Goal: Information Seeking & Learning: Learn about a topic

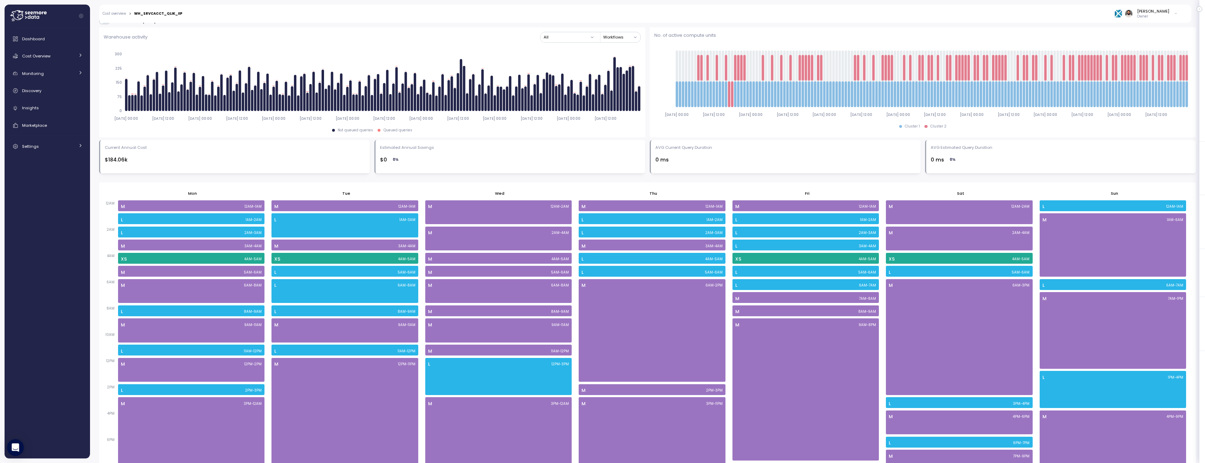
scroll to position [270, 0]
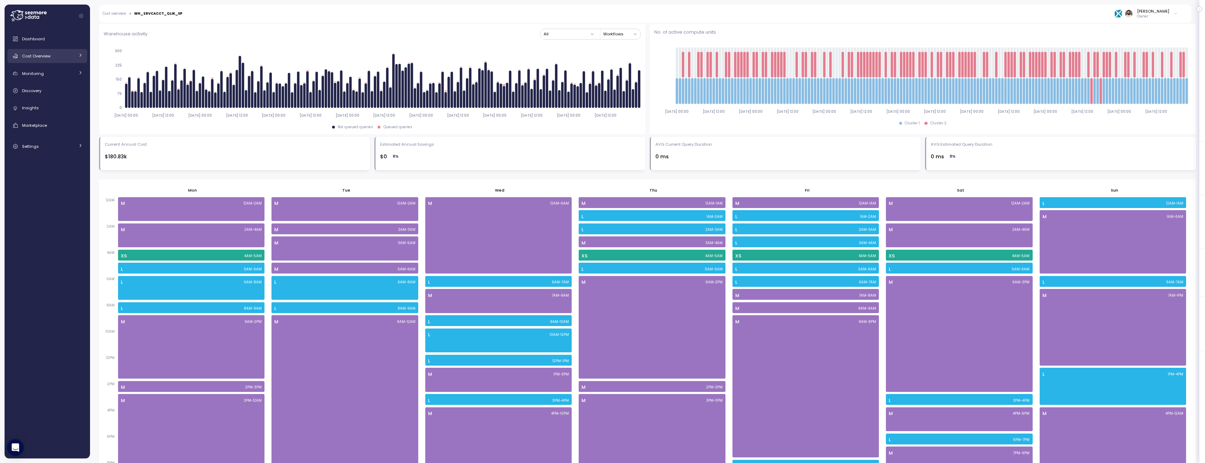
click at [46, 57] on span "Cost Overview" at bounding box center [36, 56] width 28 height 6
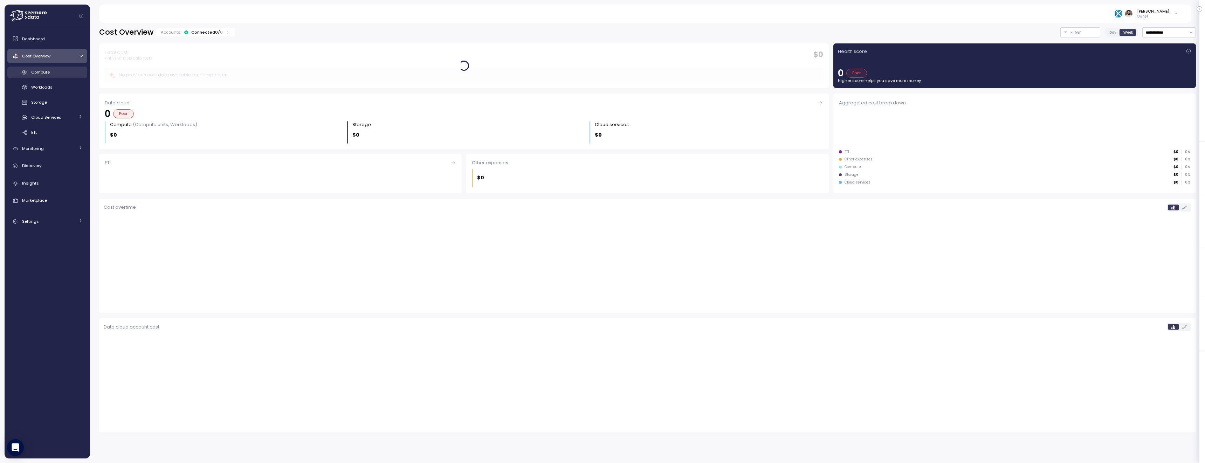
click at [53, 72] on div "Compute" at bounding box center [56, 72] width 51 height 7
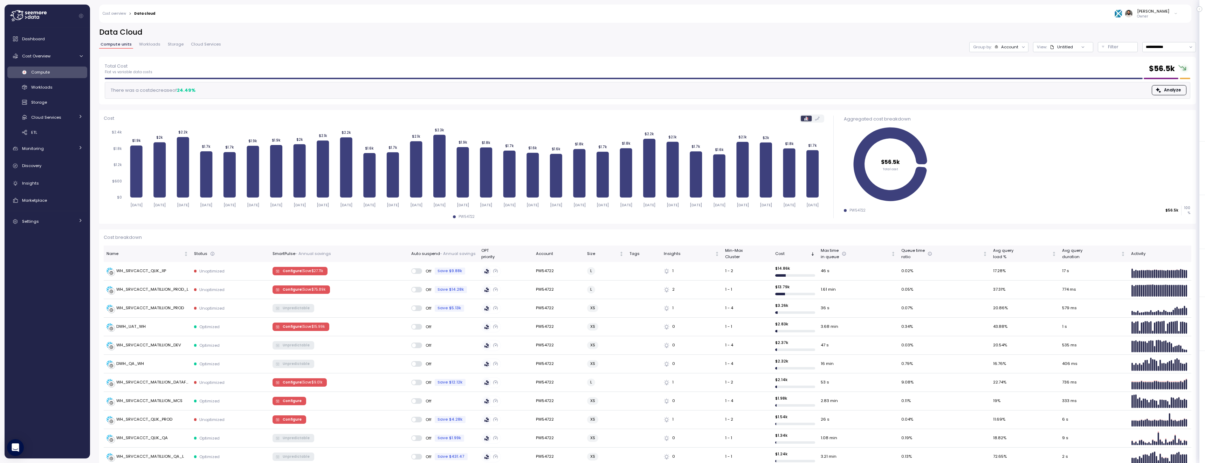
click at [1122, 15] on img at bounding box center [1117, 13] width 7 height 7
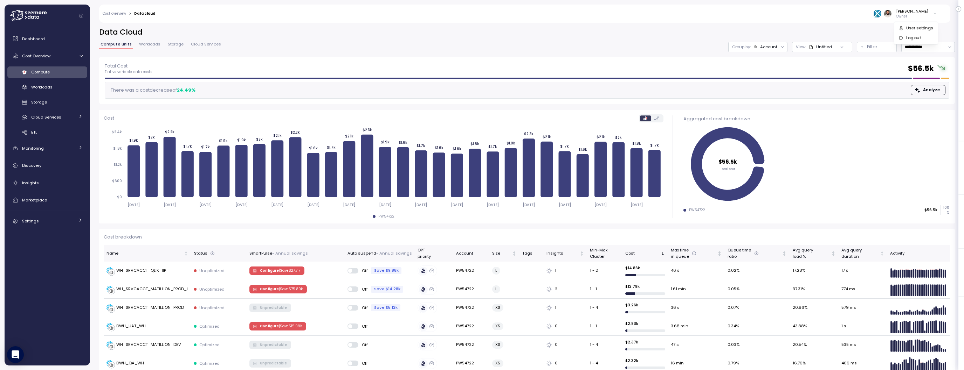
click at [763, 51] on div "**********" at bounding box center [526, 41] width 855 height 29
click at [763, 48] on div "Account" at bounding box center [768, 47] width 17 height 6
click at [759, 89] on div "Compute unit" at bounding box center [757, 86] width 48 height 8
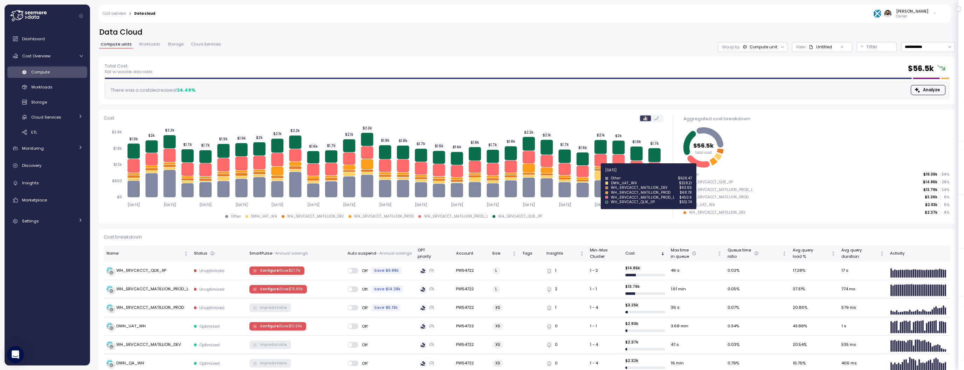
click at [599, 174] on icon at bounding box center [600, 175] width 12 height 9
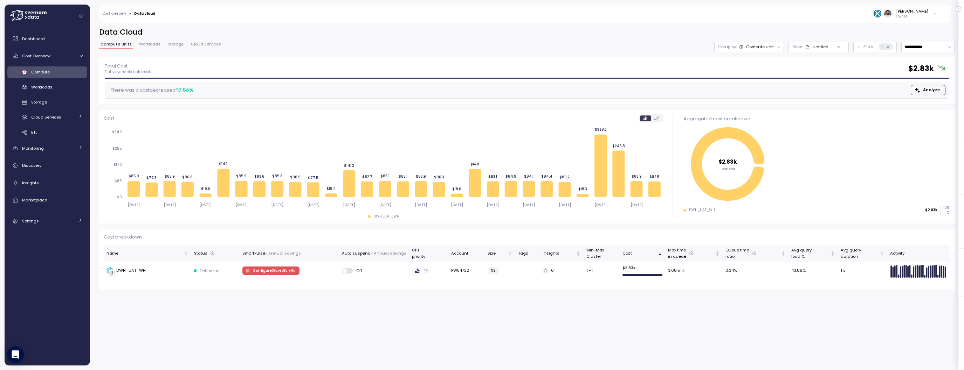
click at [774, 48] on div at bounding box center [779, 47] width 10 height 10
click at [762, 46] on div "Compute unit" at bounding box center [760, 47] width 28 height 6
click at [759, 65] on div "Account" at bounding box center [748, 62] width 48 height 8
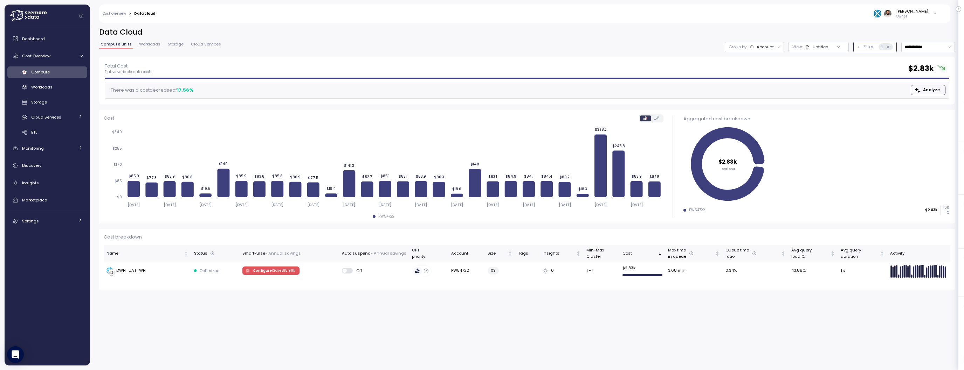
click at [888, 48] on icon at bounding box center [887, 47] width 5 height 5
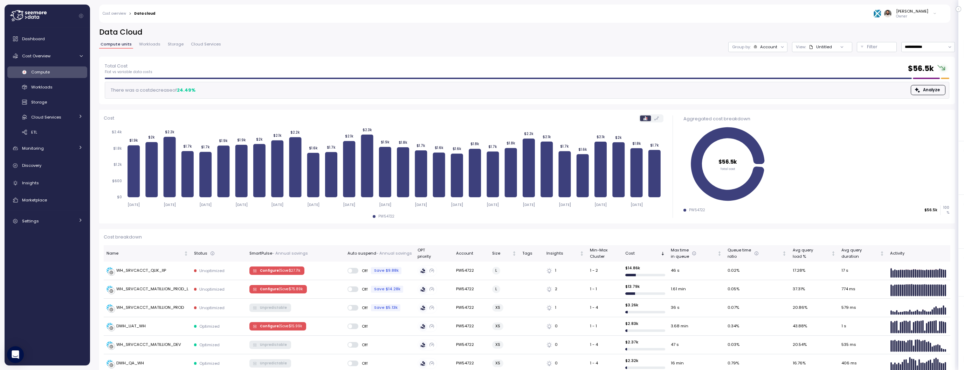
click at [765, 52] on div "**********" at bounding box center [526, 41] width 855 height 29
click at [765, 50] on div "Group by: Account" at bounding box center [757, 47] width 59 height 10
click at [764, 84] on p "Compute unit" at bounding box center [761, 86] width 28 height 6
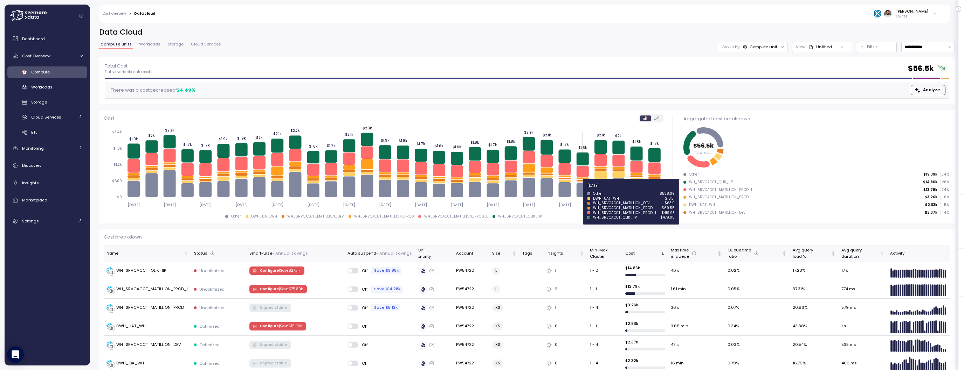
click at [581, 189] on icon at bounding box center [582, 190] width 12 height 15
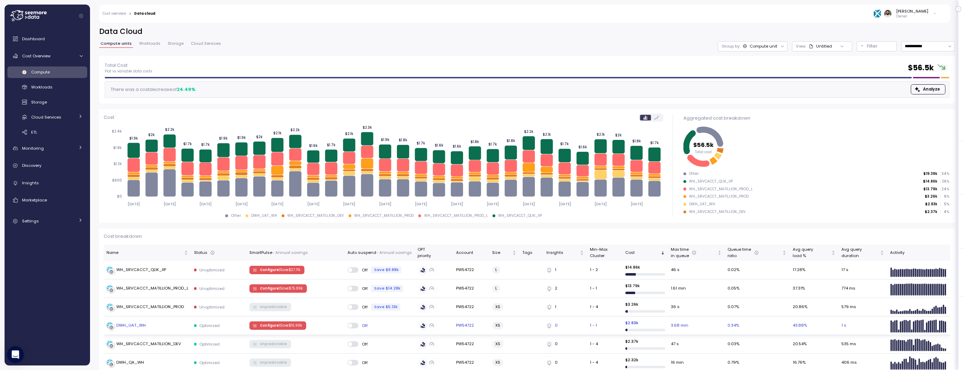
scroll to position [1, 0]
click at [906, 14] on div "[PERSON_NAME]" at bounding box center [912, 11] width 32 height 6
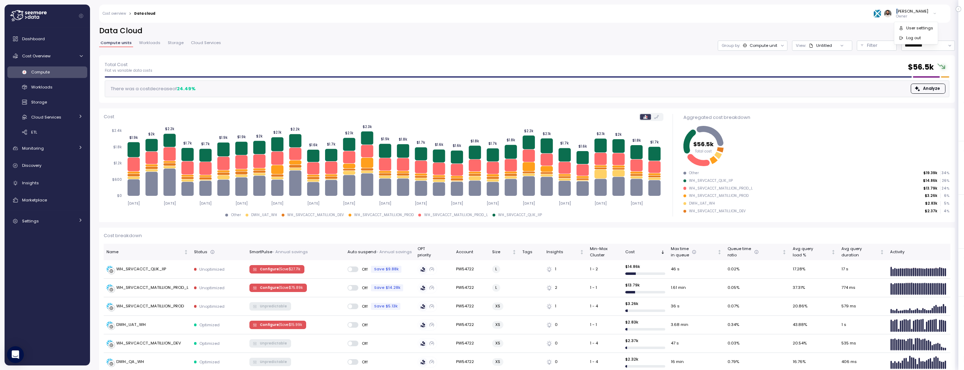
click at [65, 72] on div "Compute" at bounding box center [56, 72] width 51 height 7
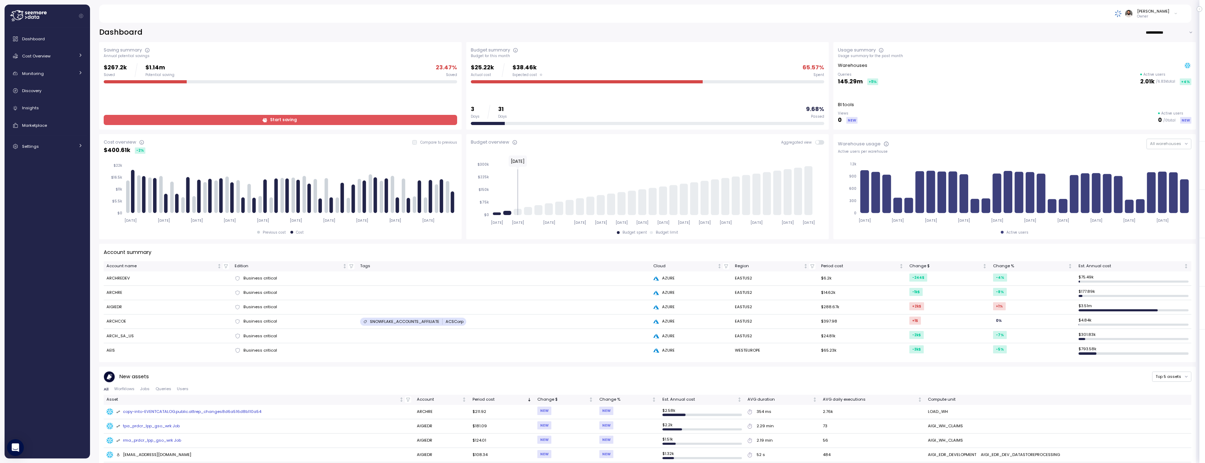
click at [1166, 17] on p "Owner" at bounding box center [1153, 16] width 32 height 5
click at [48, 20] on div at bounding box center [50, 16] width 80 height 23
click at [41, 20] on icon at bounding box center [28, 15] width 36 height 11
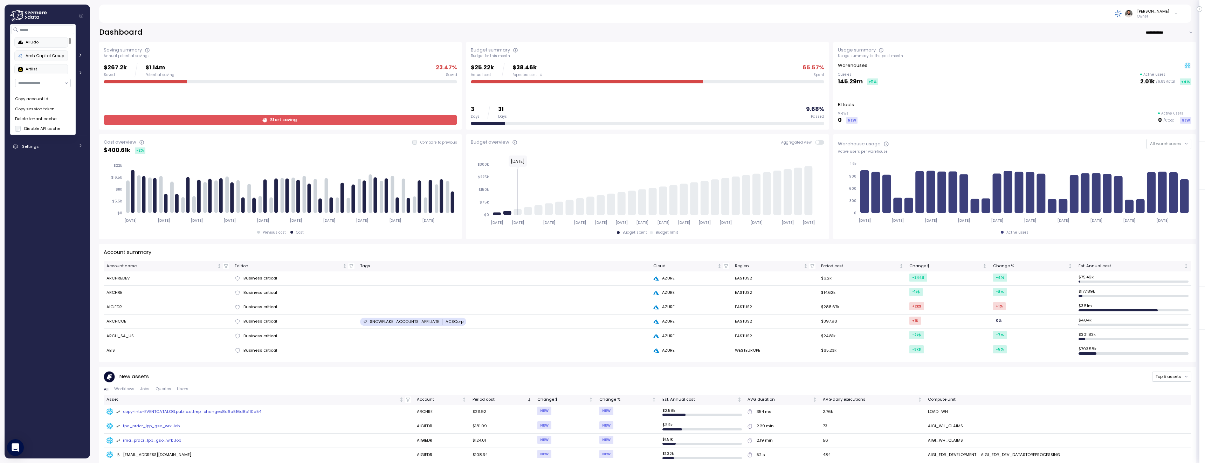
click at [52, 102] on div "Copy account id" at bounding box center [43, 99] width 56 height 6
click at [45, 97] on div "Copy account id" at bounding box center [43, 99] width 56 height 6
click at [135, 18] on div "Guy Biecher Owner" at bounding box center [644, 14] width 1075 height 18
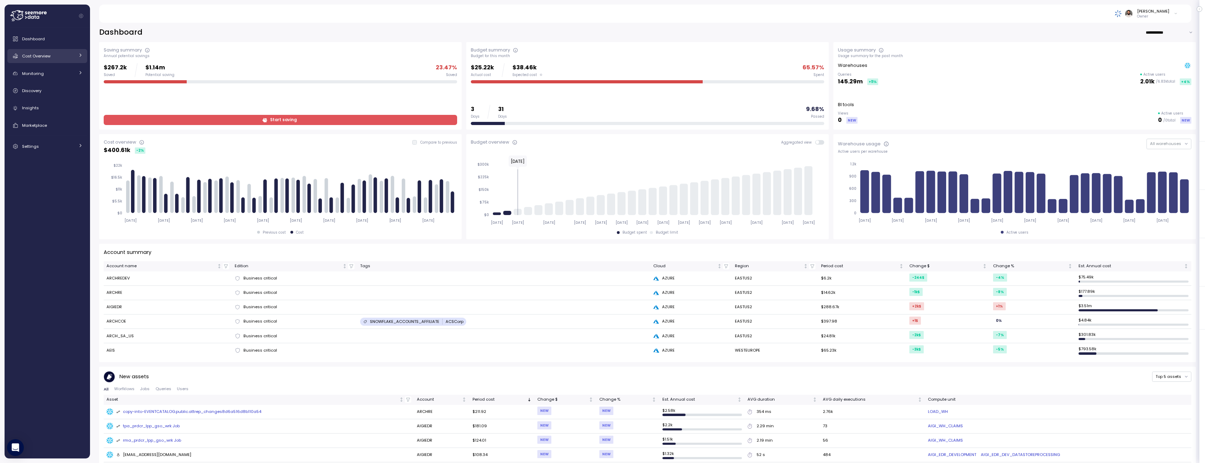
click at [53, 58] on div "Cost Overview" at bounding box center [48, 56] width 53 height 7
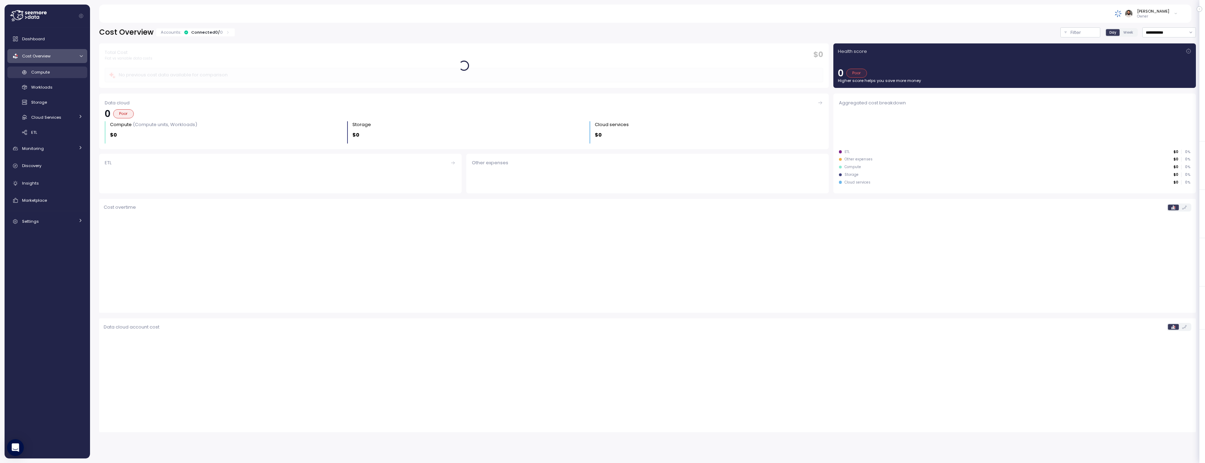
click at [57, 70] on div "Compute" at bounding box center [56, 72] width 51 height 7
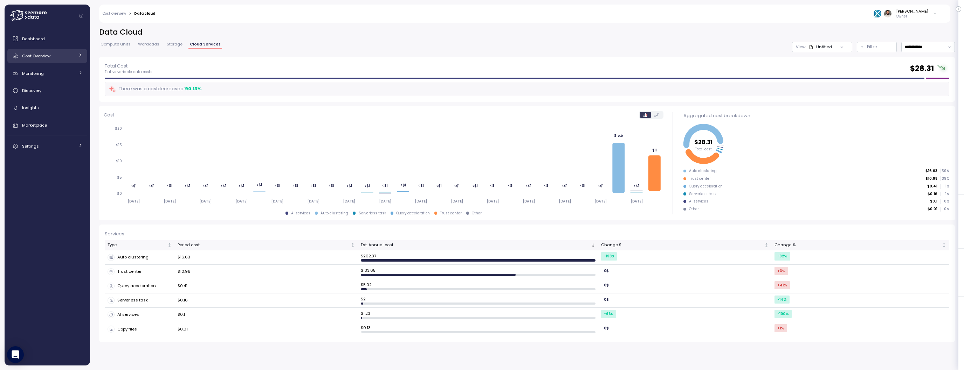
click at [78, 60] on link "Cost Overview" at bounding box center [47, 56] width 80 height 14
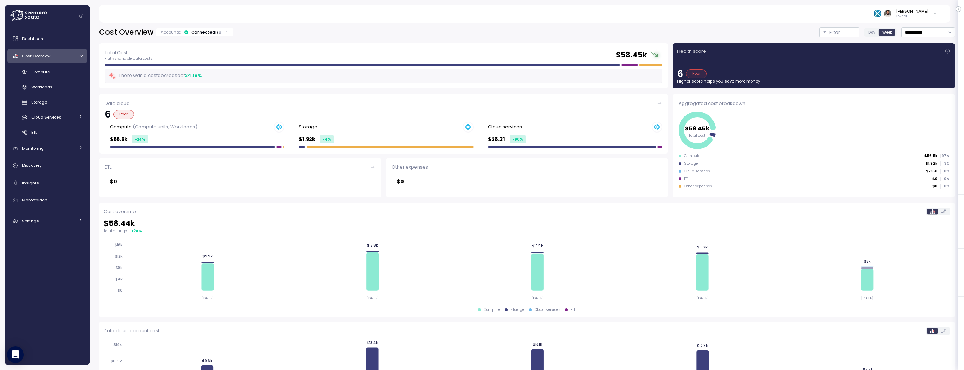
click at [219, 35] on p "8" at bounding box center [220, 32] width 3 height 6
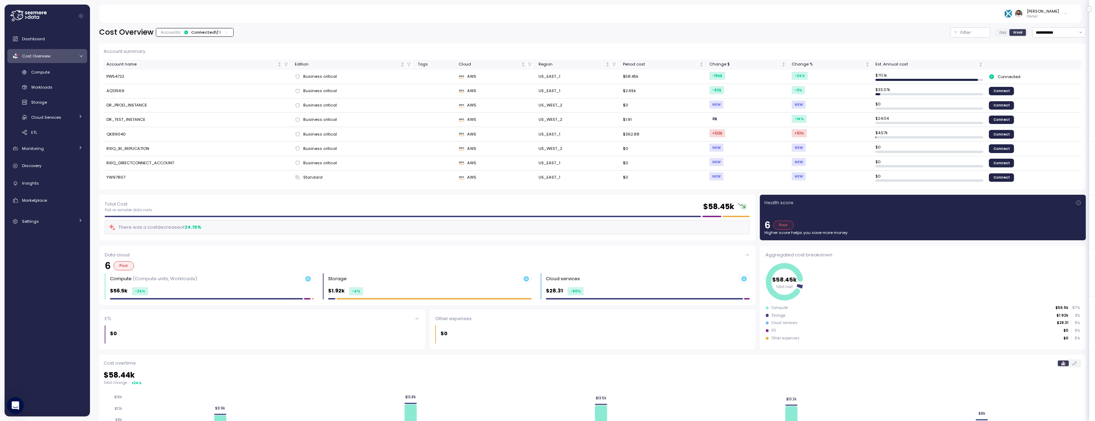
click at [864, 47] on div "Account summary Account name Edition Tags Cloud Region Period cost Change $ Cha…" at bounding box center [592, 116] width 987 height 146
click at [224, 34] on icon at bounding box center [226, 32] width 5 height 5
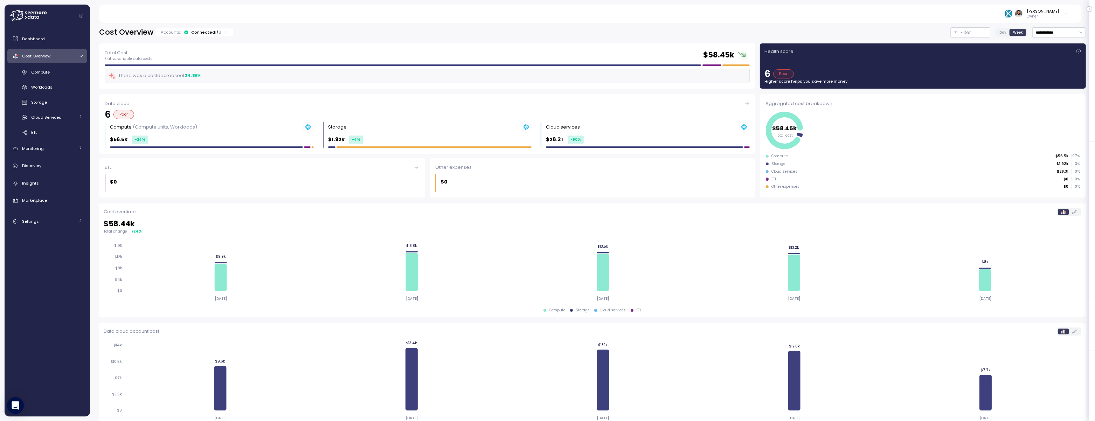
click at [963, 30] on label "Day" at bounding box center [1003, 32] width 14 height 6
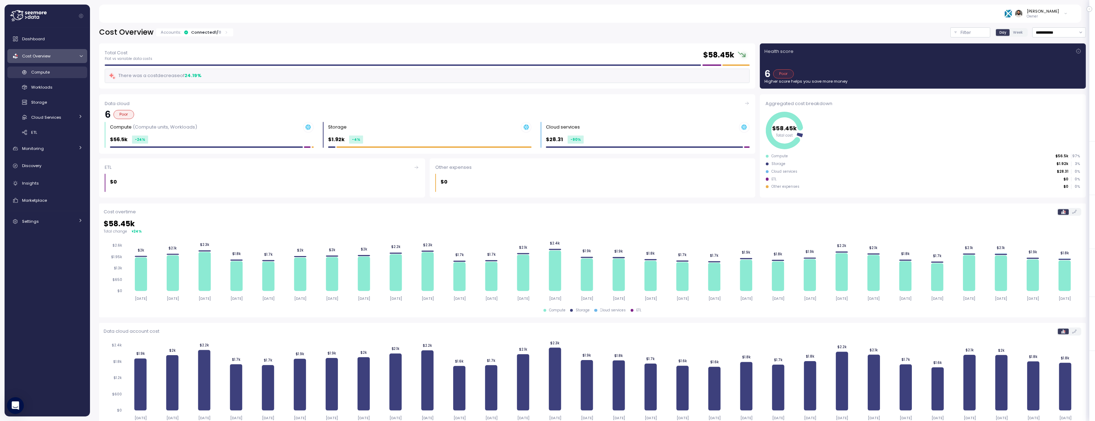
click at [76, 74] on div "Compute" at bounding box center [56, 72] width 51 height 7
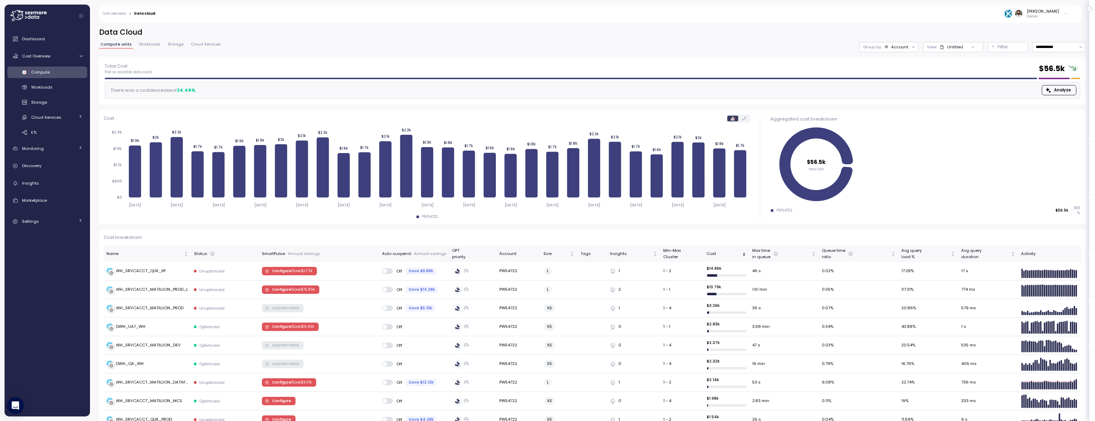
click at [903, 45] on div "Account" at bounding box center [899, 47] width 17 height 6
click at [892, 83] on p "Compute unit" at bounding box center [894, 86] width 28 height 6
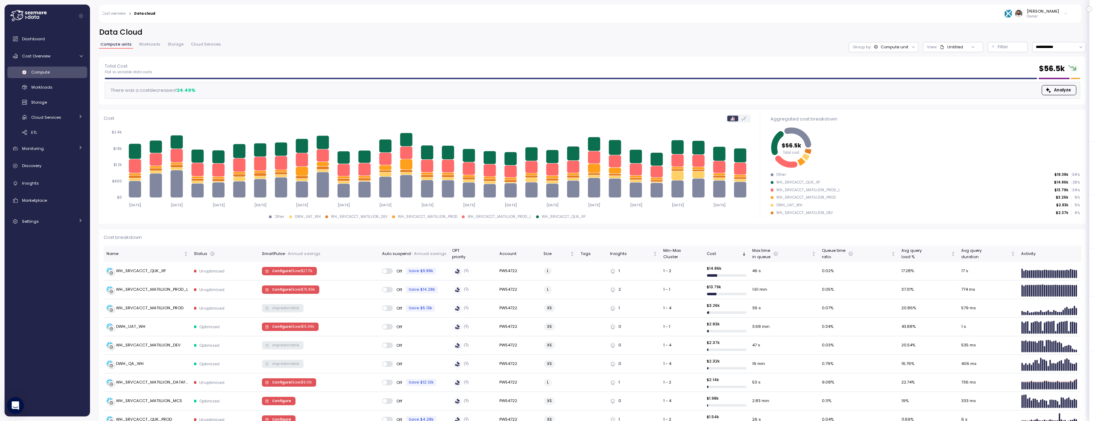
click at [267, 80] on div "Total Cost Flat vs variable data costs $ 56.5k There was a cost decrease of 24.…" at bounding box center [593, 80] width 976 height 36
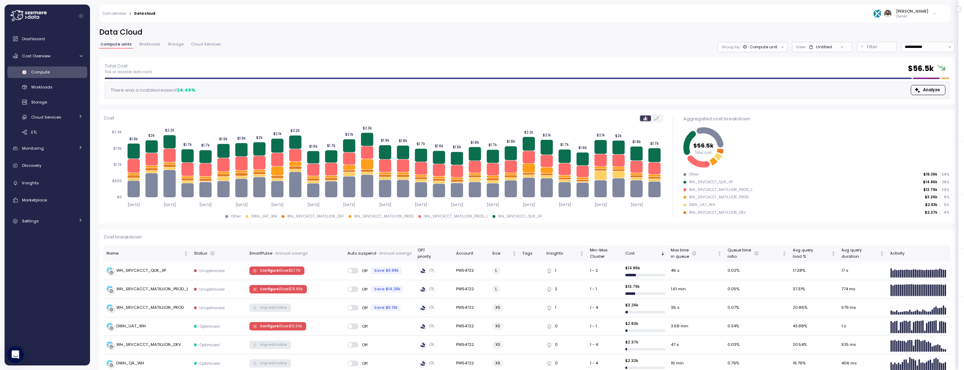
click at [485, 2] on main "**********" at bounding box center [484, 185] width 959 height 370
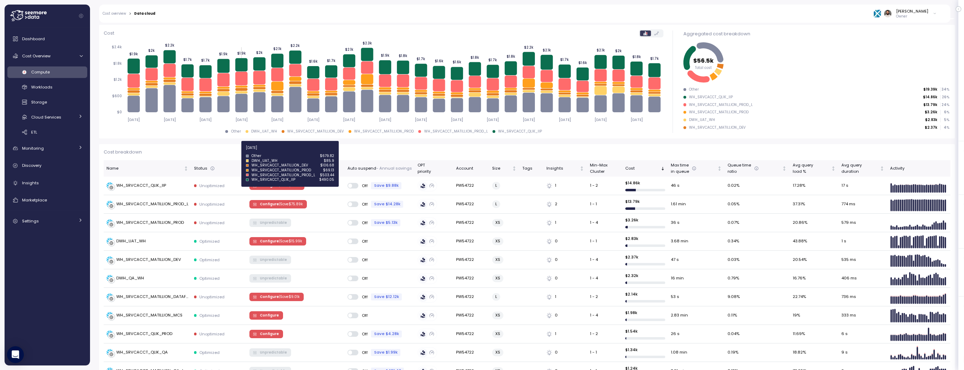
scroll to position [98, 0]
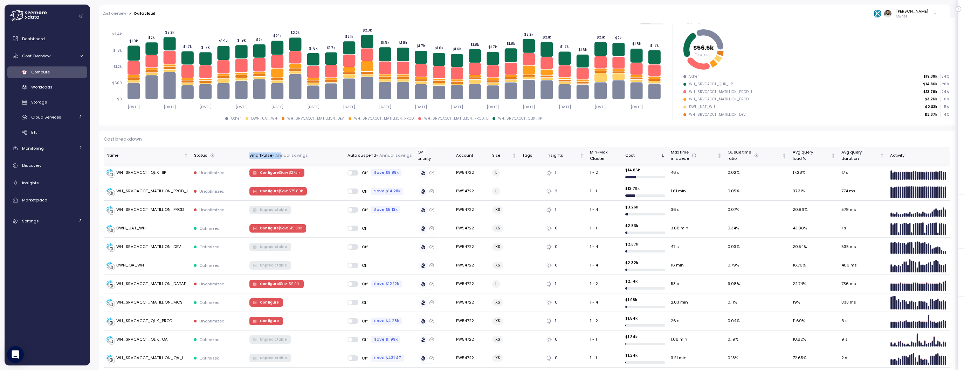
drag, startPoint x: 248, startPoint y: 155, endPoint x: 282, endPoint y: 155, distance: 34.0
click at [282, 155] on th "SmartPulse - Annual savings" at bounding box center [296, 155] width 98 height 16
click at [279, 190] on p "| Save $ 75.89k" at bounding box center [291, 191] width 24 height 5
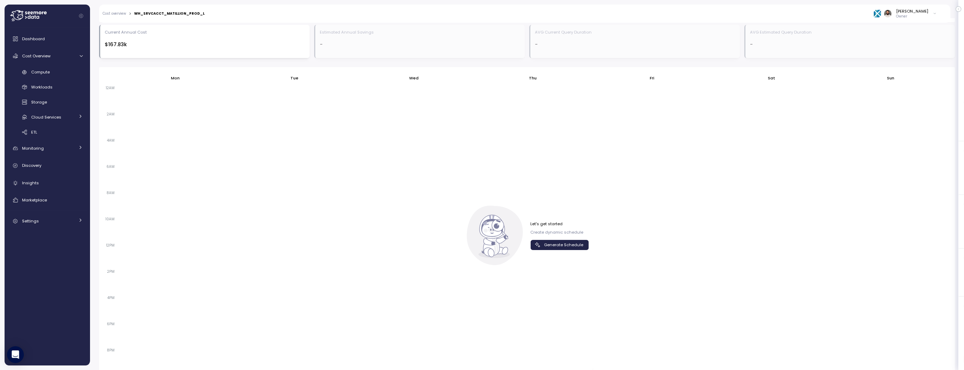
scroll to position [418, 0]
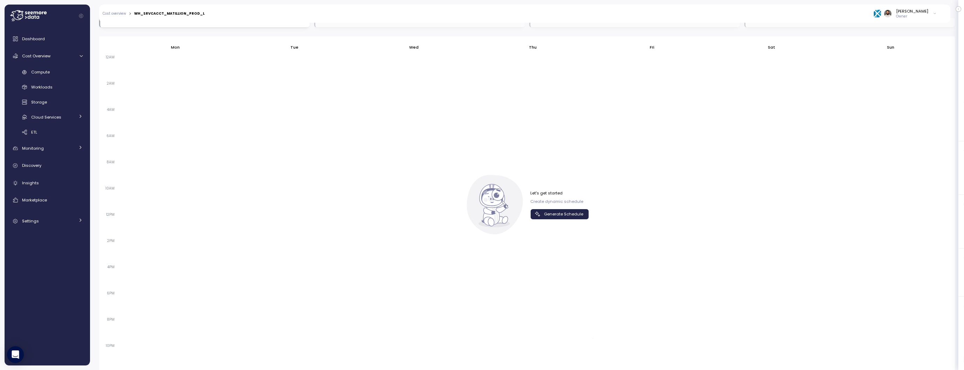
click at [582, 213] on span "Generate Schedule" at bounding box center [563, 214] width 39 height 9
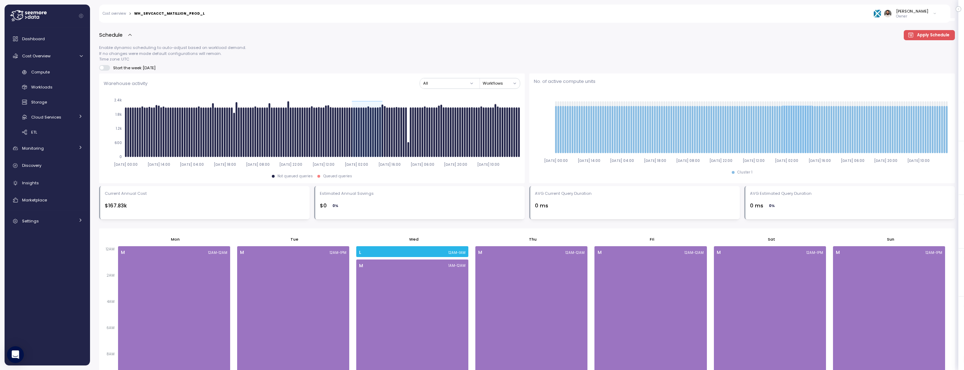
scroll to position [213, 0]
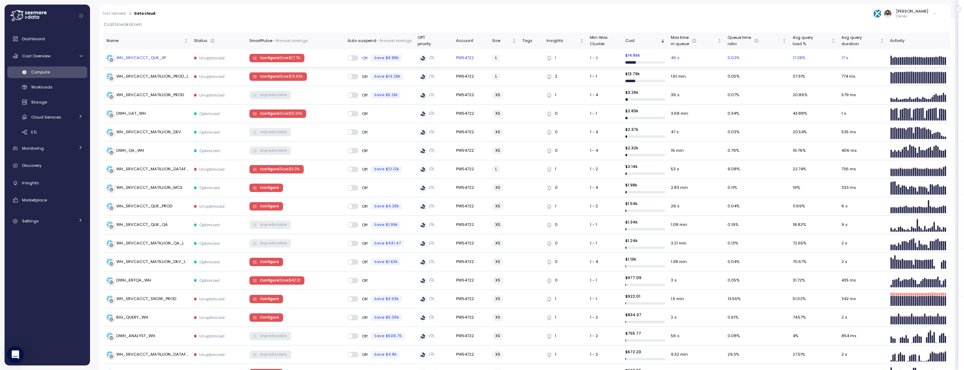
click at [292, 60] on p "| Save $ 27.71k" at bounding box center [289, 58] width 21 height 5
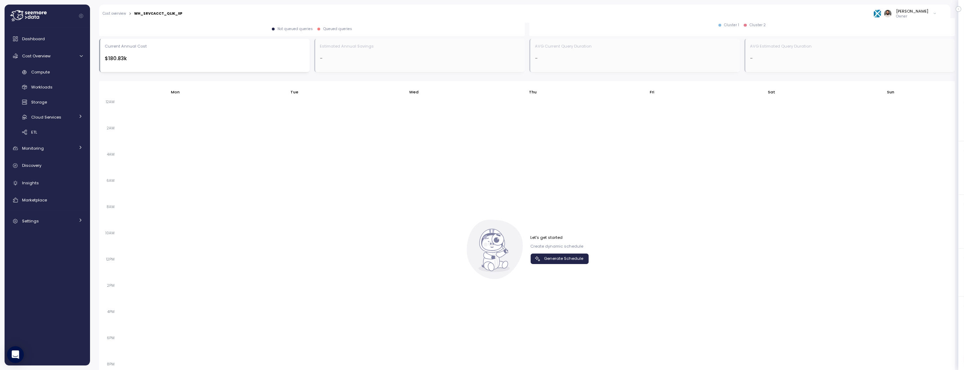
scroll to position [385, 0]
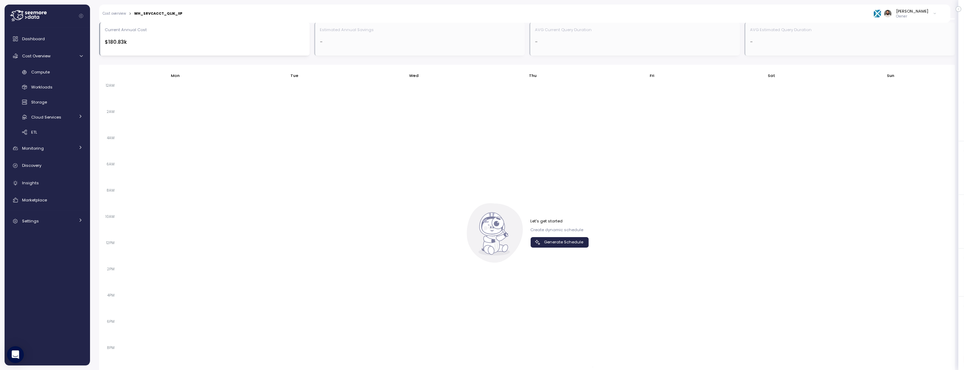
click at [538, 243] on icon "button" at bounding box center [537, 242] width 7 height 7
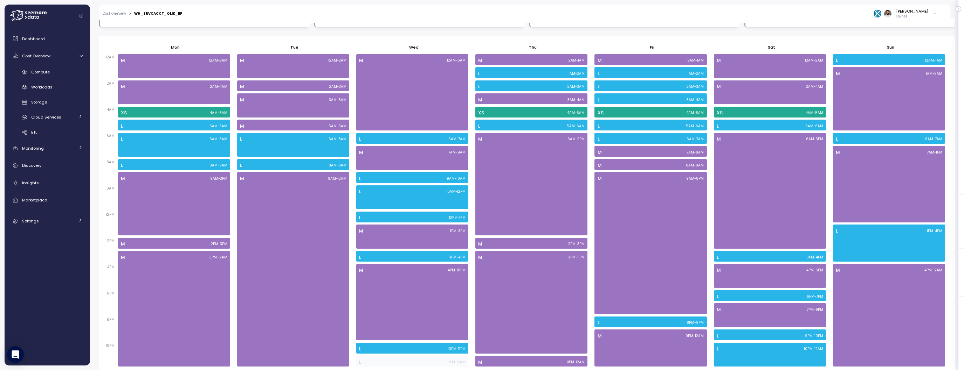
scroll to position [416, 0]
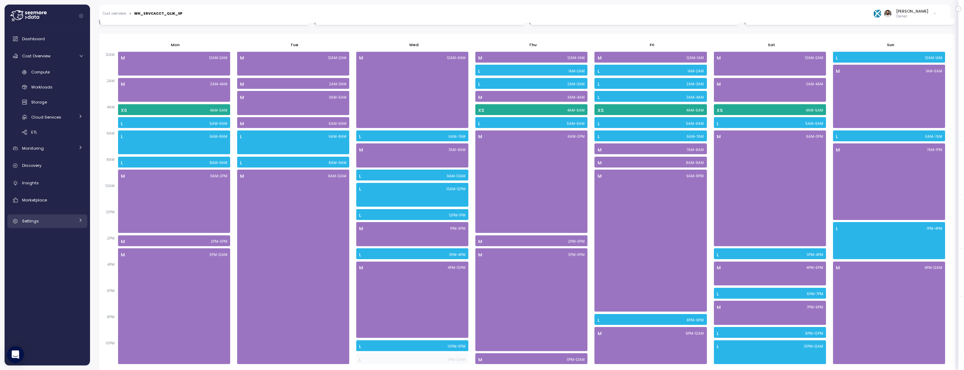
click at [69, 221] on div "Settings" at bounding box center [48, 221] width 53 height 7
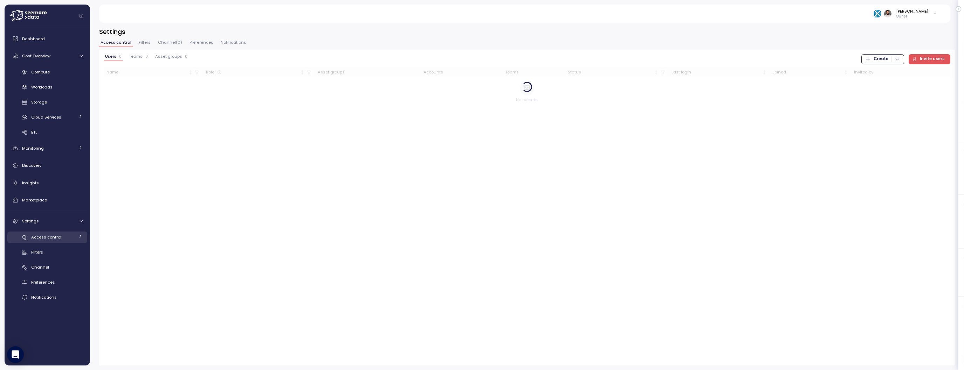
click at [64, 235] on div "Access control" at bounding box center [52, 237] width 43 height 7
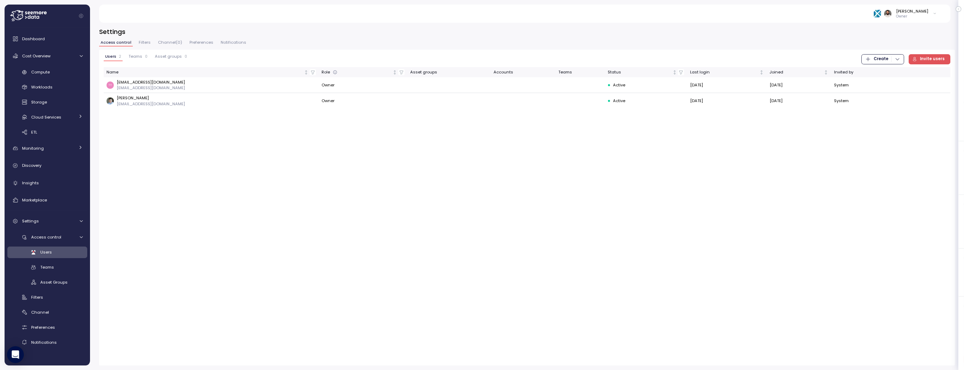
click at [136, 57] on span "Teams" at bounding box center [136, 57] width 14 height 4
